Goal: Task Accomplishment & Management: Use online tool/utility

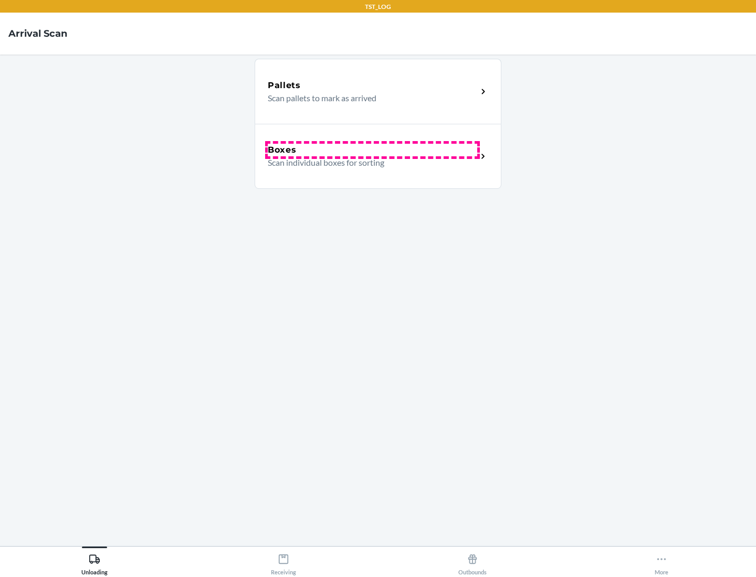
click at [372, 150] on div "Boxes" at bounding box center [372, 150] width 209 height 13
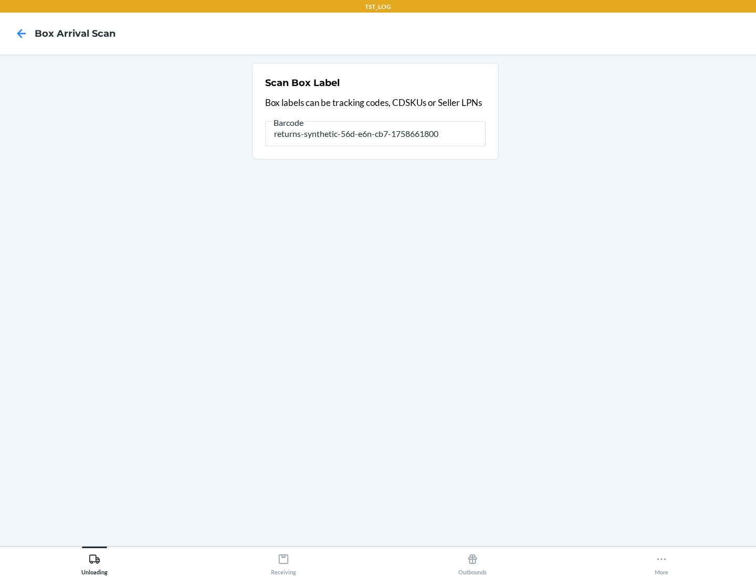
type input "returns-synthetic-56d-e6n-cb7-1758661800"
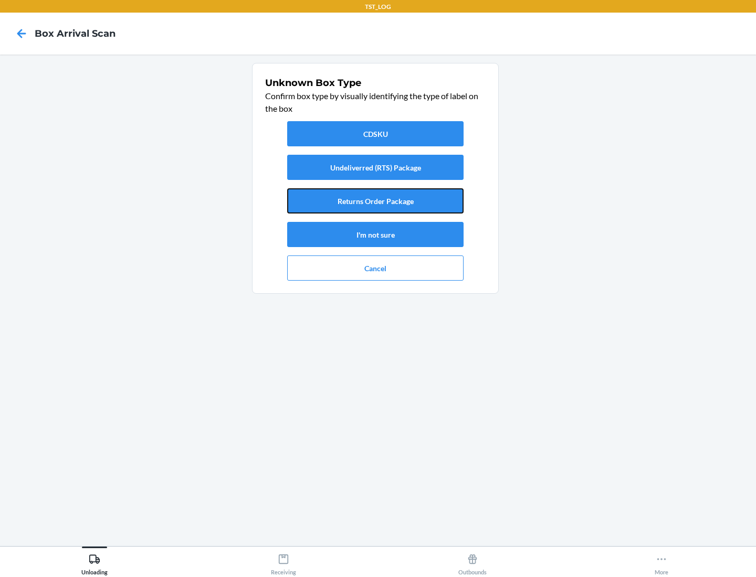
click at [375, 201] on button "Returns Order Package" at bounding box center [375, 200] width 176 height 25
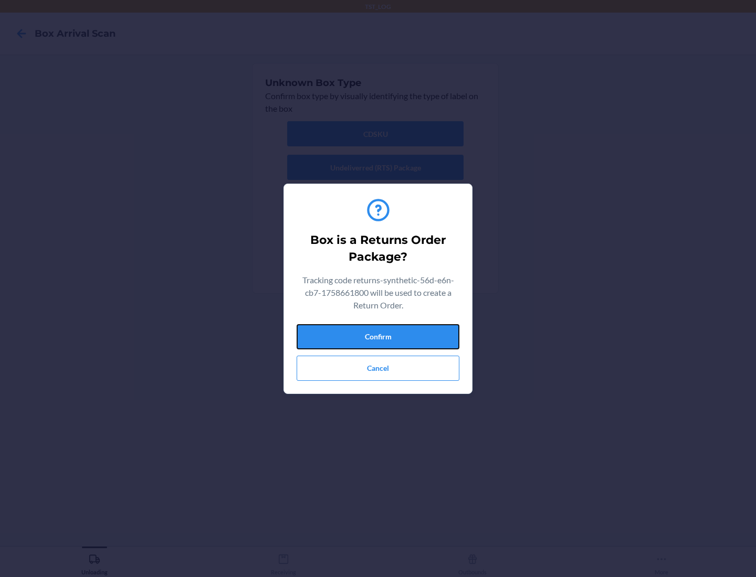
click at [378, 336] on button "Confirm" at bounding box center [378, 336] width 163 height 25
